Goal: Task Accomplishment & Management: Manage account settings

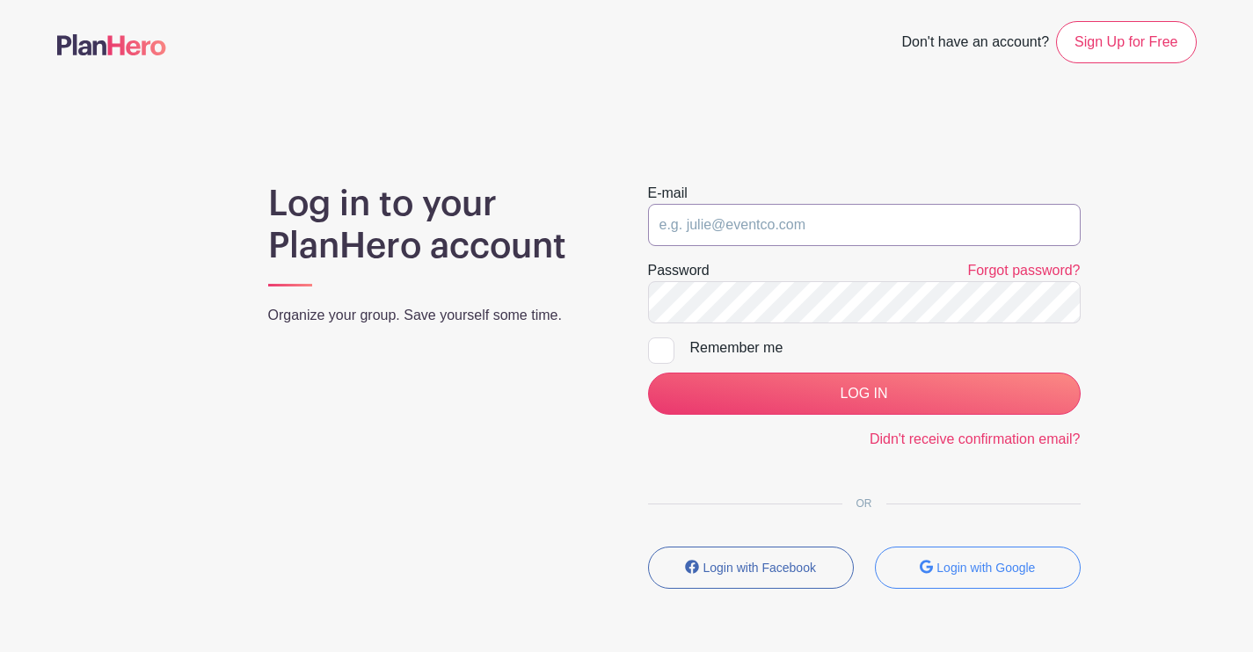
type input "joy.vertz@drybarshops.com"
click at [863, 394] on input "LOG IN" at bounding box center [864, 394] width 433 height 42
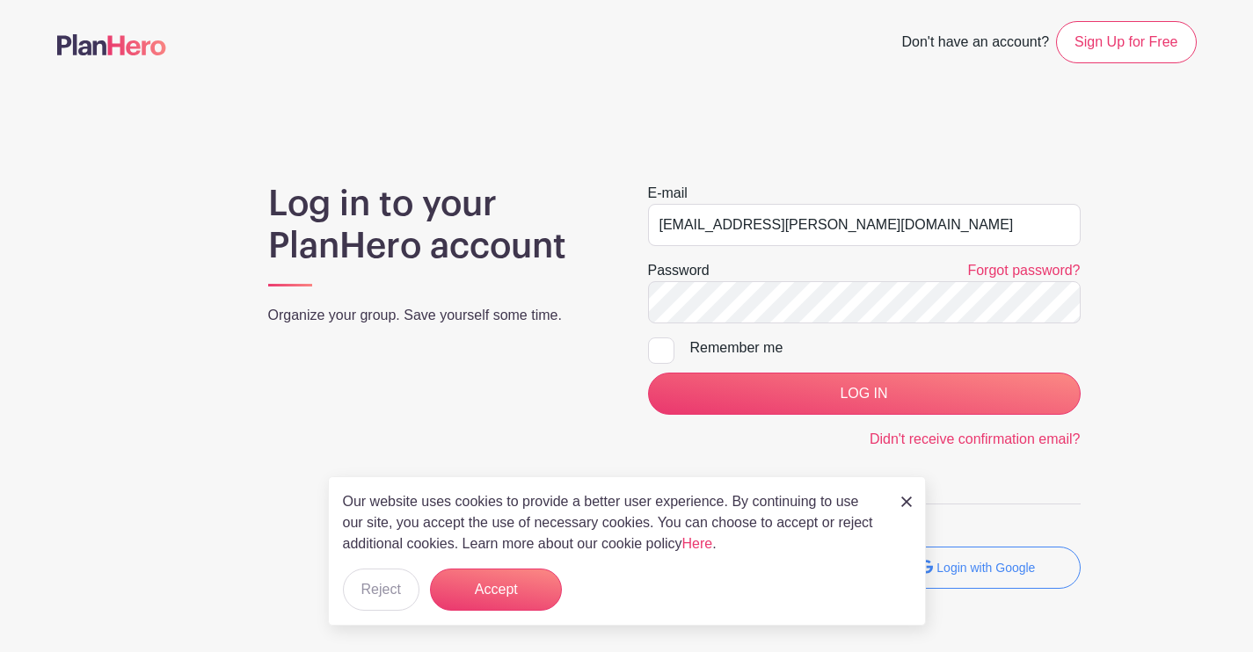
click at [842, 417] on form "E-mail joy.vertz@drybarshops.com Password Forgot password? Remember me LOG IN D…" at bounding box center [864, 316] width 433 height 267
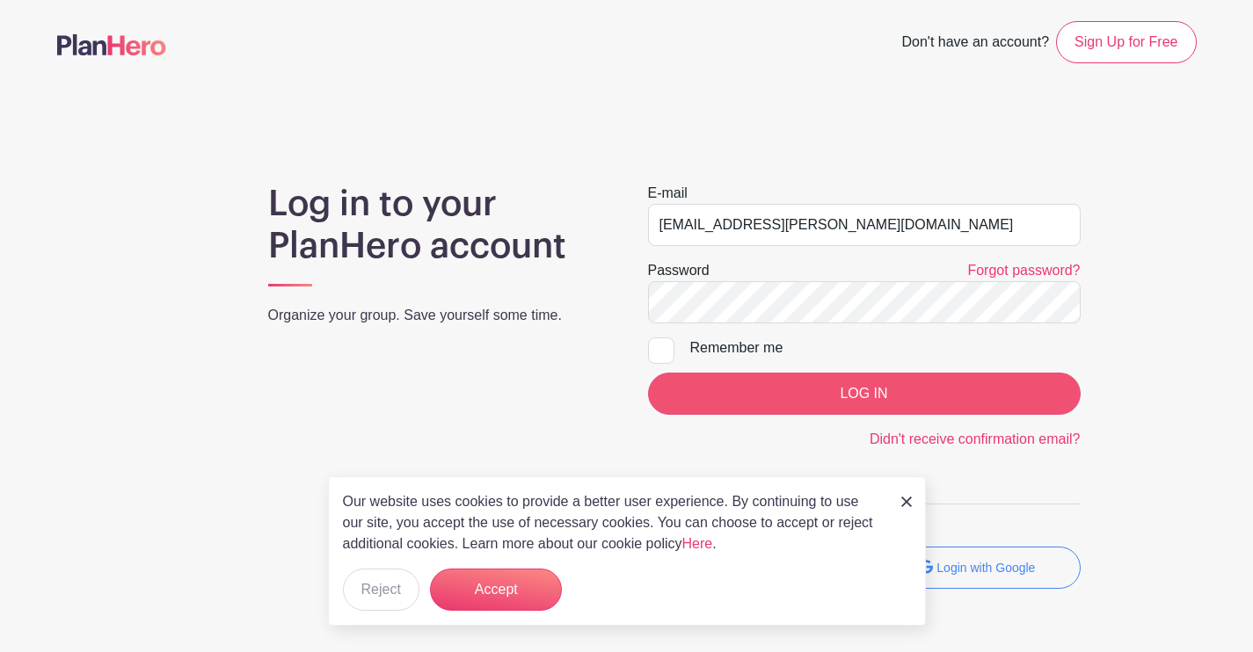
click at [846, 397] on input "LOG IN" at bounding box center [864, 394] width 433 height 42
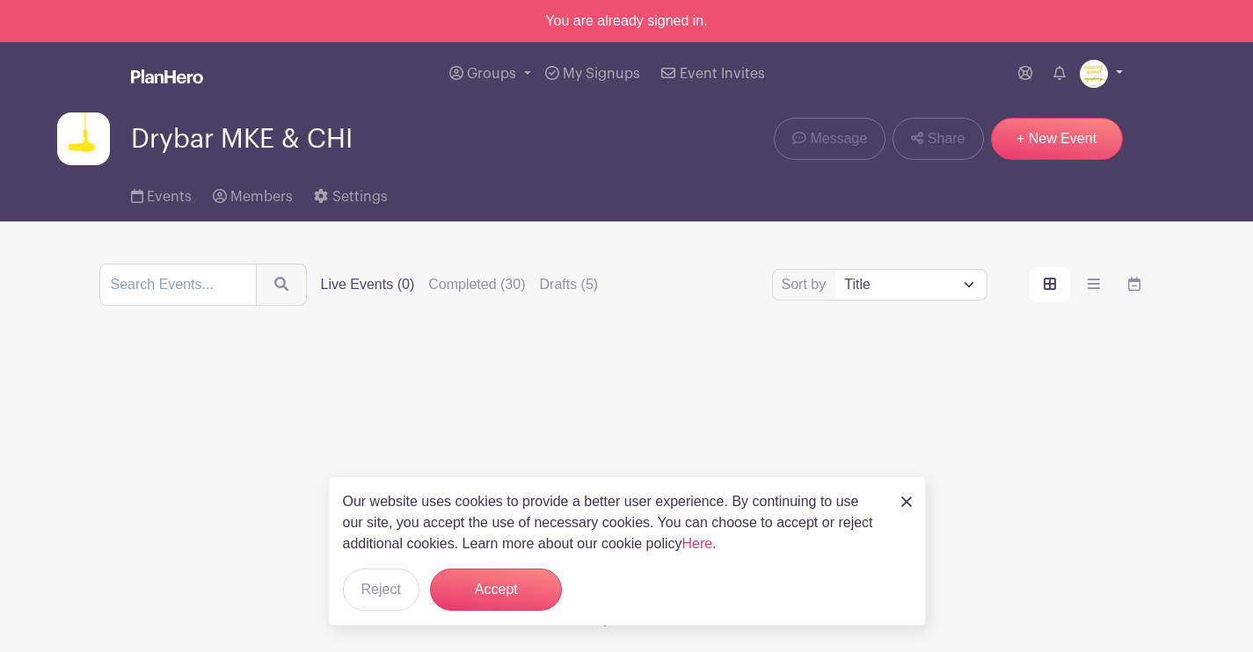
click at [1109, 70] on link at bounding box center [1101, 74] width 43 height 28
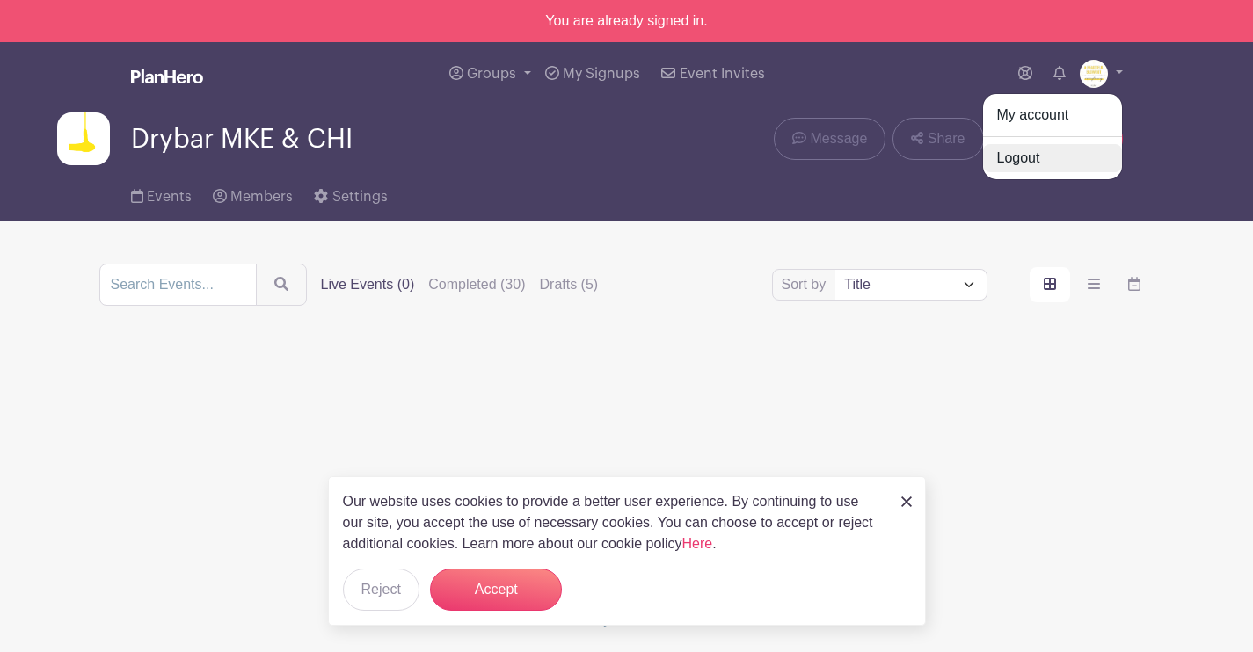
click at [1048, 155] on link "Logout" at bounding box center [1052, 158] width 139 height 28
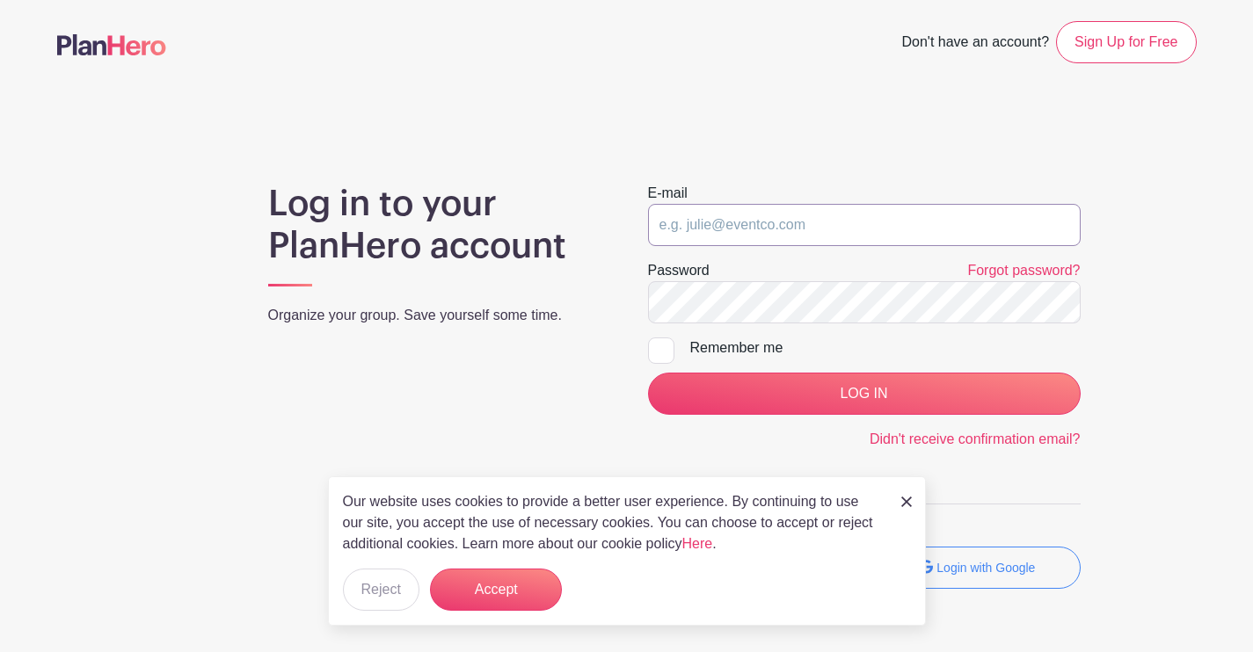
type input "joy.vertz@drybarshops.com"
click at [974, 331] on form "E-mail joy.vertz@drybarshops.com Password Forgot password? Remember me LOG IN D…" at bounding box center [864, 316] width 433 height 267
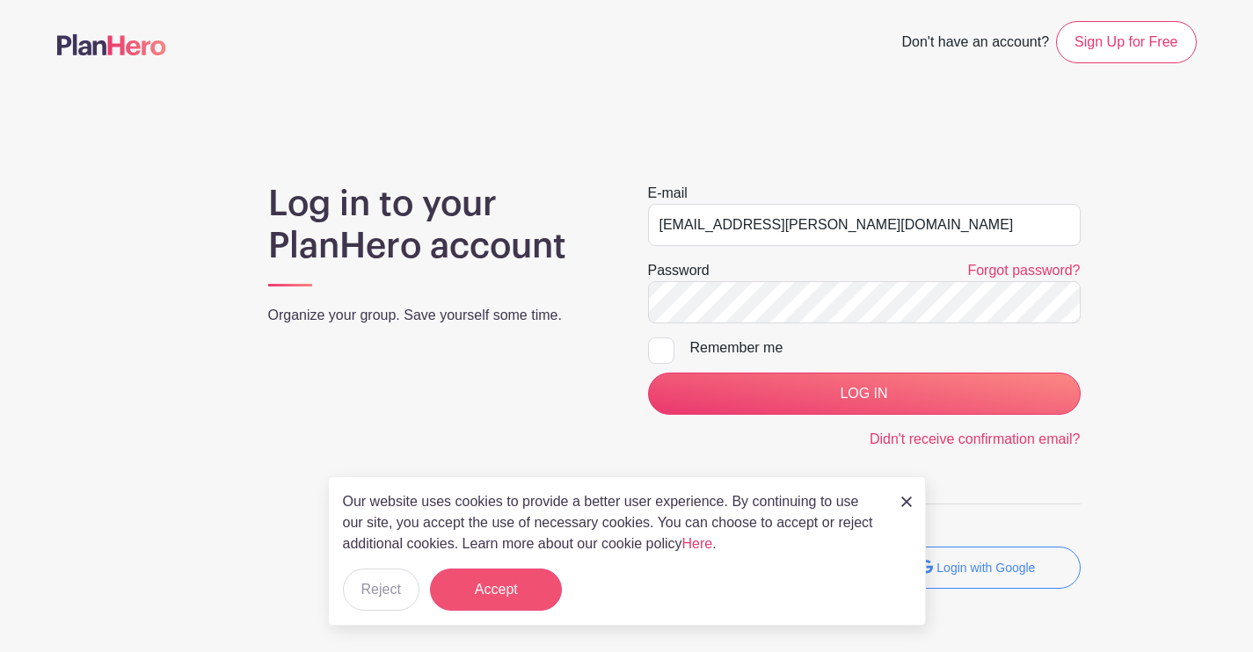
click at [519, 592] on button "Accept" at bounding box center [496, 590] width 132 height 42
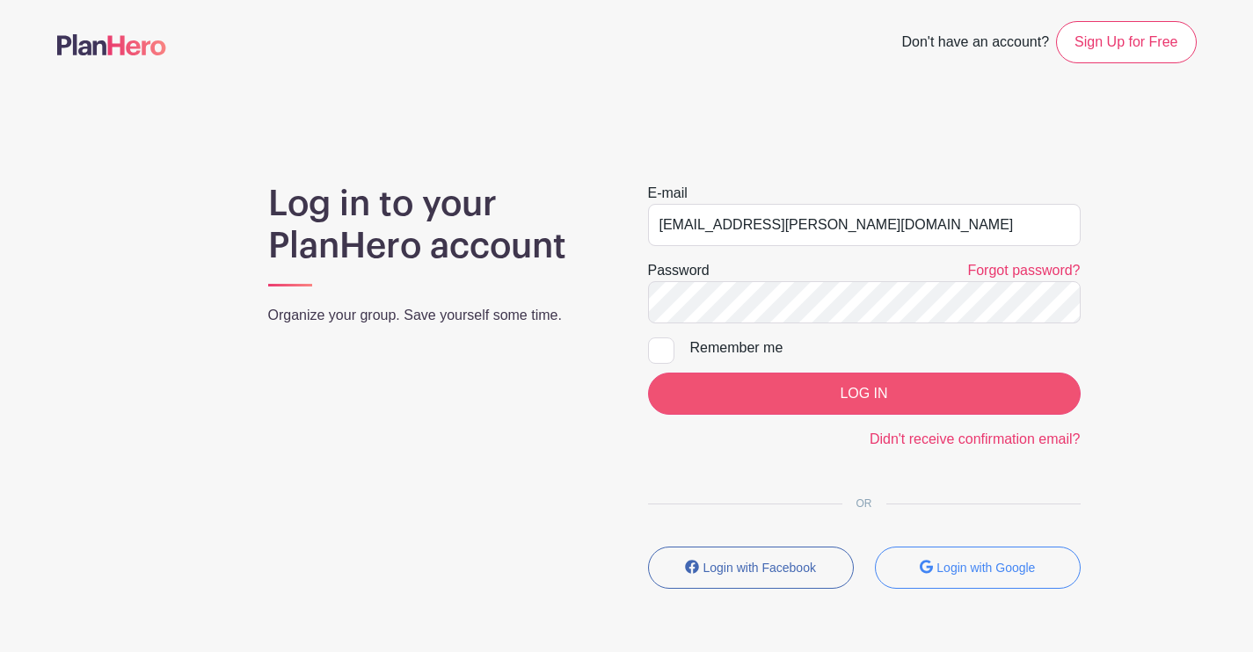
click at [872, 380] on input "LOG IN" at bounding box center [864, 394] width 433 height 42
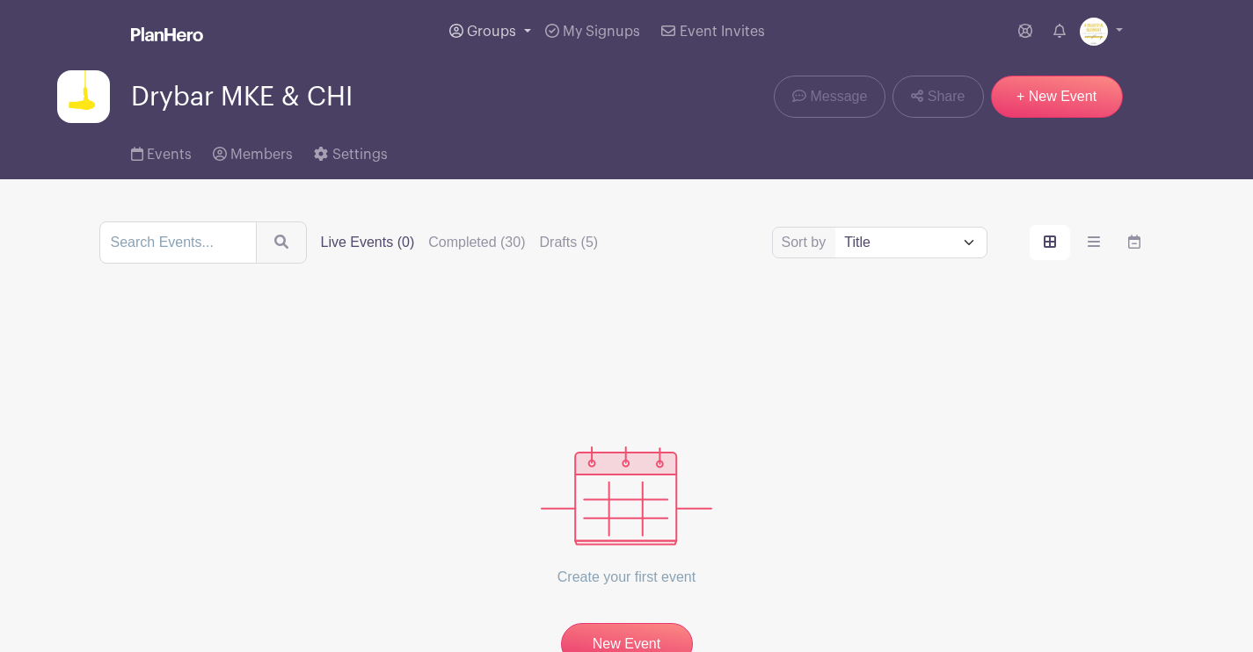
click at [480, 3] on link "Groups" at bounding box center [490, 31] width 96 height 63
